Goal: Task Accomplishment & Management: Use online tool/utility

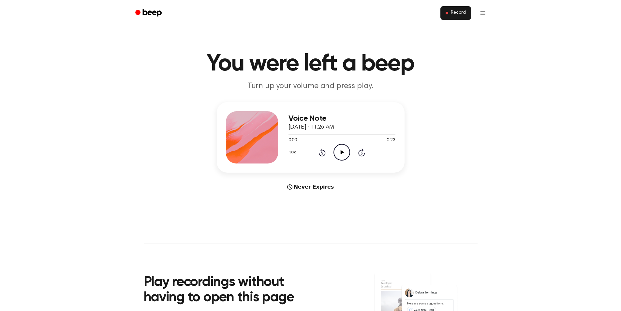
click at [460, 18] on button "Record" at bounding box center [456, 13] width 30 height 14
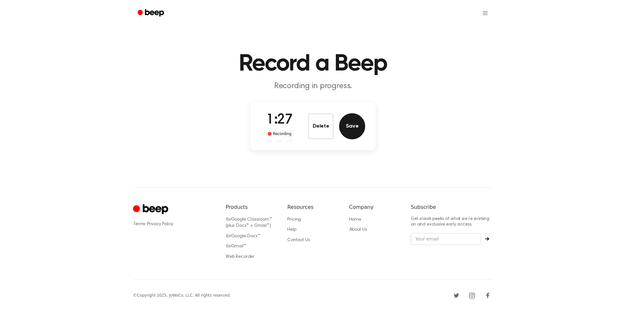
click at [349, 125] on button "Save" at bounding box center [352, 126] width 26 height 26
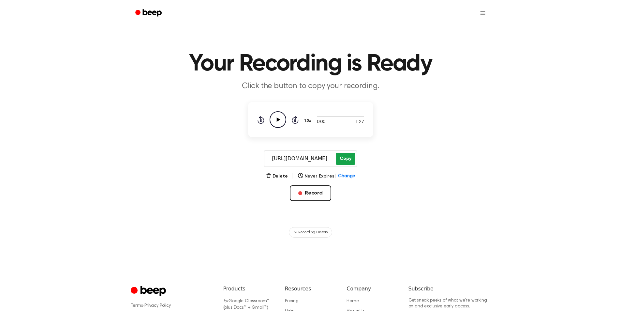
click at [352, 158] on button "Copy" at bounding box center [345, 159] width 19 height 12
click at [305, 192] on button "Record" at bounding box center [310, 193] width 41 height 16
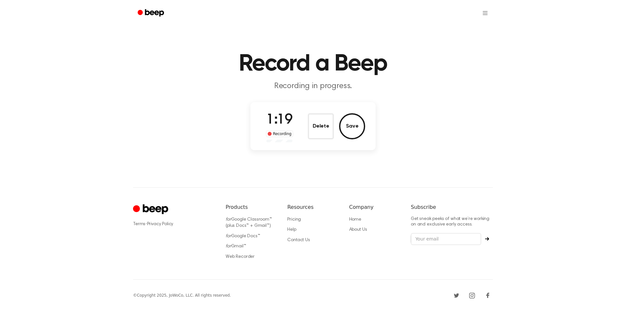
click at [365, 122] on div "1:19 Recording Delete Save" at bounding box center [312, 126] width 125 height 48
click at [348, 130] on button "Save" at bounding box center [352, 126] width 26 height 26
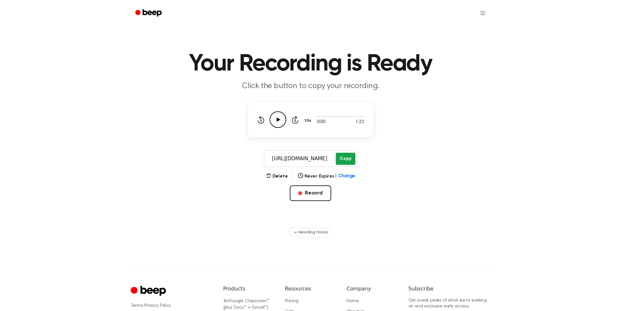
click at [340, 145] on main "Your Recording is Ready Click the button to copy your recording. 0:00 1:22 1.0x…" at bounding box center [310, 118] width 621 height 237
click at [342, 160] on button "Copy" at bounding box center [345, 159] width 19 height 12
click at [322, 191] on button "Record" at bounding box center [310, 193] width 41 height 16
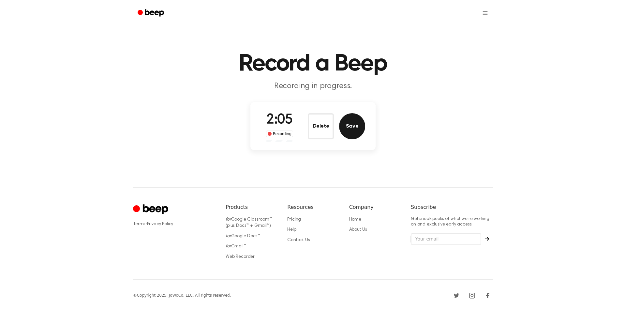
click at [351, 125] on button "Save" at bounding box center [352, 126] width 26 height 26
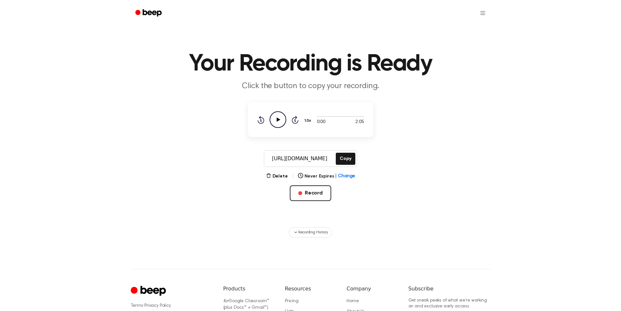
drag, startPoint x: 347, startPoint y: 159, endPoint x: 333, endPoint y: 152, distance: 16.1
click at [348, 160] on button "Copy" at bounding box center [345, 159] width 19 height 12
click at [309, 190] on button "Record" at bounding box center [310, 193] width 41 height 16
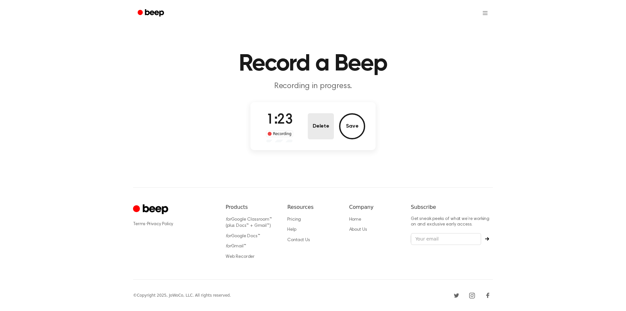
click at [322, 128] on button "Delete" at bounding box center [321, 126] width 26 height 26
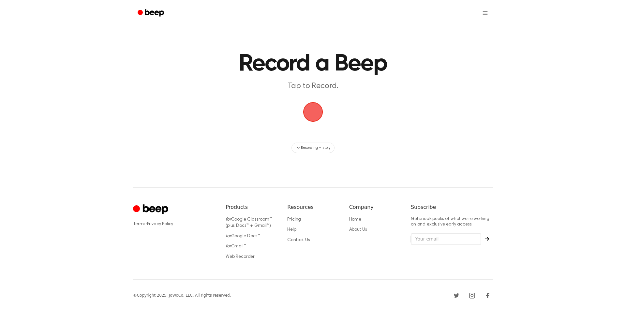
drag, startPoint x: 624, startPoint y: 167, endPoint x: 600, endPoint y: 165, distance: 23.6
click at [605, 167] on div "Record a Beep Tap to Record. Recording History ⚠️ We are experiencing issues wi…" at bounding box center [313, 155] width 626 height 311
drag, startPoint x: 601, startPoint y: 165, endPoint x: 605, endPoint y: 88, distance: 76.7
click at [600, 152] on div "Record a Beep Tap to Record. Recording History ⚠️ We are experiencing issues wi…" at bounding box center [313, 155] width 626 height 311
click at [118, 201] on footer "Terms · Privacy Policy Products for Google Classroom™ (plus Docs™ + Gmail™) for…" at bounding box center [313, 249] width 626 height 124
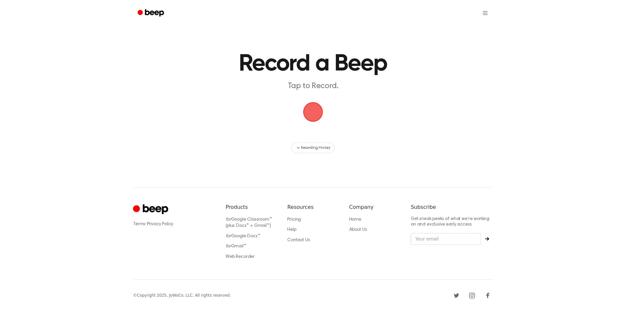
drag, startPoint x: 118, startPoint y: 199, endPoint x: 112, endPoint y: 199, distance: 6.5
click at [117, 199] on footer "Terms · Privacy Policy Products for Google Classroom™ (plus Docs™ + Gmail™) for…" at bounding box center [313, 249] width 626 height 124
click at [310, 109] on span "button" at bounding box center [312, 111] width 27 height 27
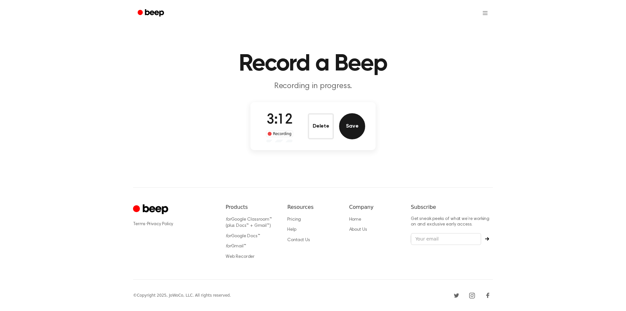
click at [349, 131] on button "Save" at bounding box center [352, 126] width 26 height 26
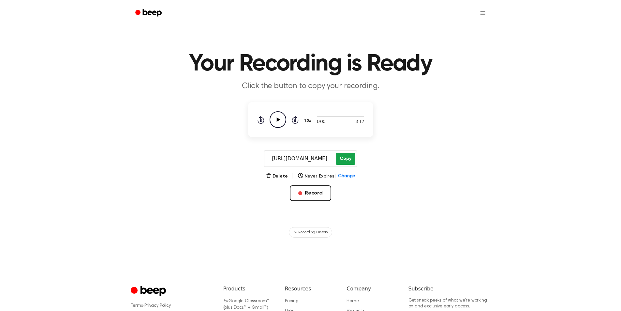
click at [344, 161] on button "Copy" at bounding box center [345, 159] width 19 height 12
drag, startPoint x: 315, startPoint y: 193, endPoint x: 261, endPoint y: 136, distance: 78.5
click at [314, 194] on button "Record" at bounding box center [310, 193] width 41 height 16
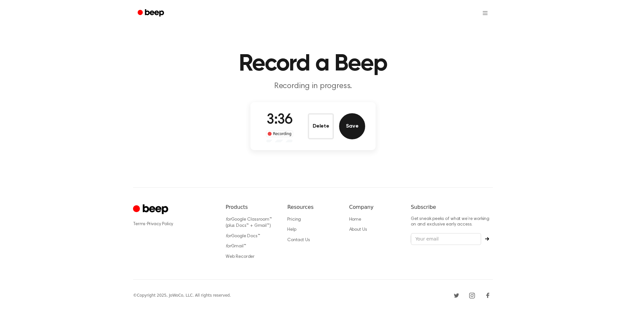
click at [349, 125] on button "Save" at bounding box center [352, 126] width 26 height 26
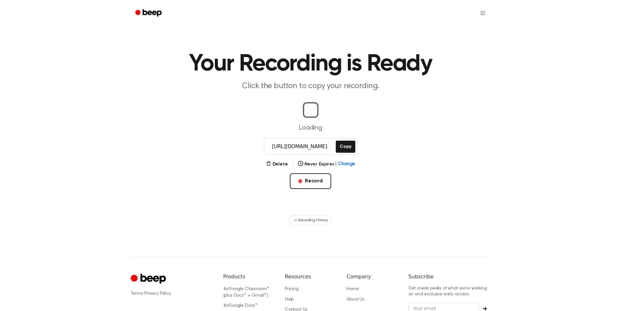
scroll to position [0, 1]
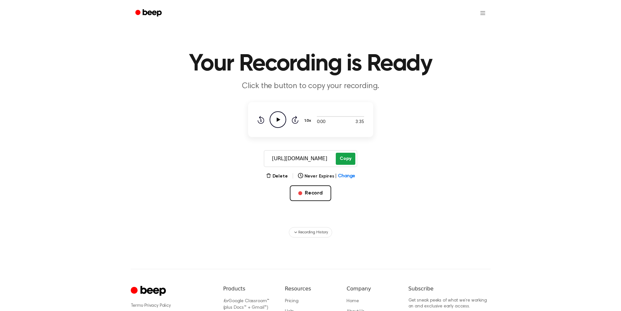
drag, startPoint x: 351, startPoint y: 162, endPoint x: 346, endPoint y: 161, distance: 5.2
click at [351, 161] on button "Copy" at bounding box center [345, 159] width 19 height 12
click at [305, 195] on button "Record" at bounding box center [310, 193] width 41 height 16
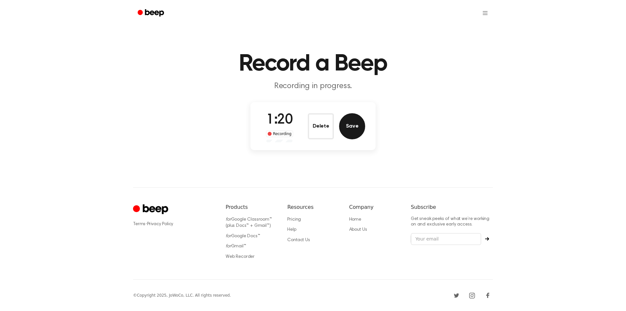
click at [354, 129] on button "Save" at bounding box center [352, 126] width 26 height 26
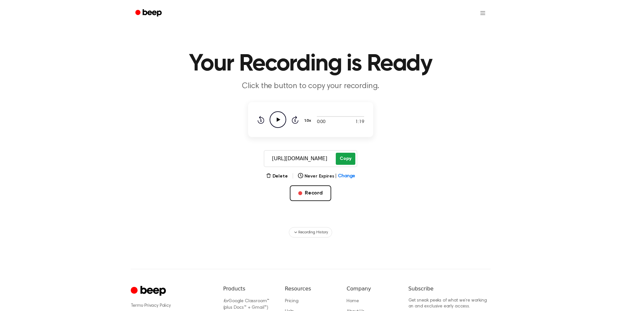
click at [345, 158] on button "Copy" at bounding box center [345, 159] width 19 height 12
